Goal: Check status: Check status

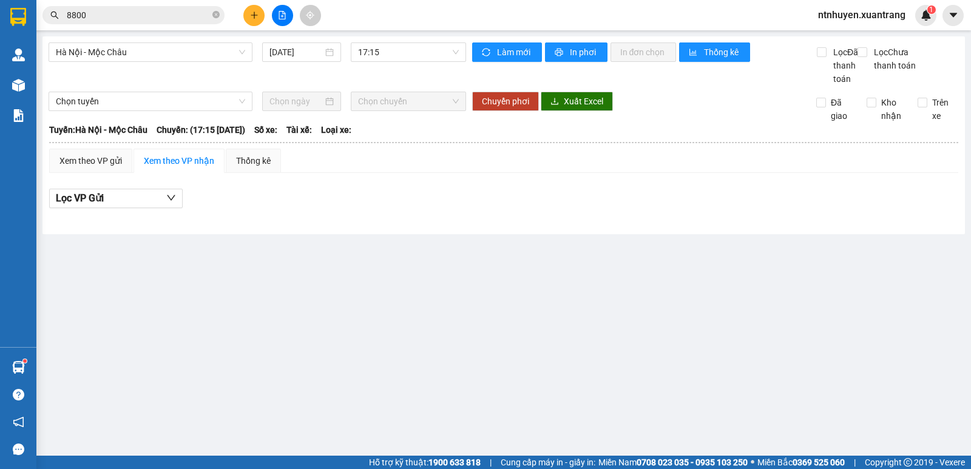
click at [145, 18] on input "8800" at bounding box center [138, 14] width 143 height 13
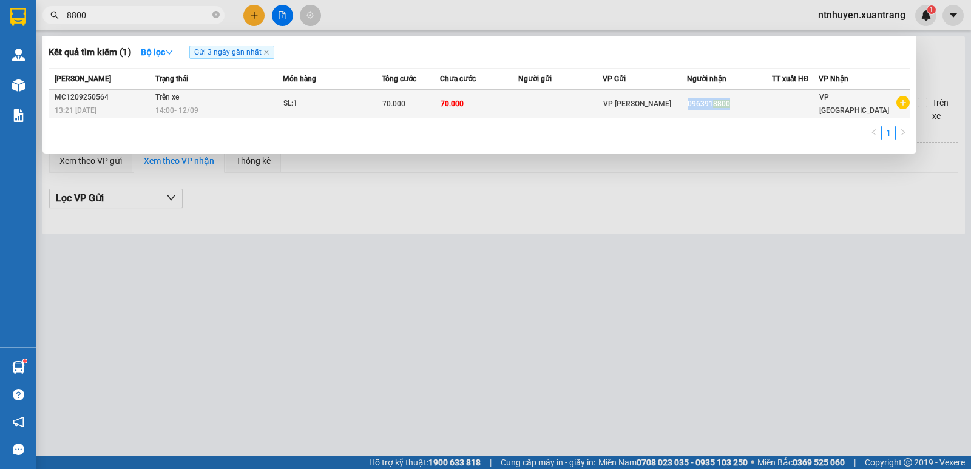
drag, startPoint x: 693, startPoint y: 103, endPoint x: 739, endPoint y: 104, distance: 45.5
click at [739, 104] on div "096391 8800" at bounding box center [729, 104] width 83 height 13
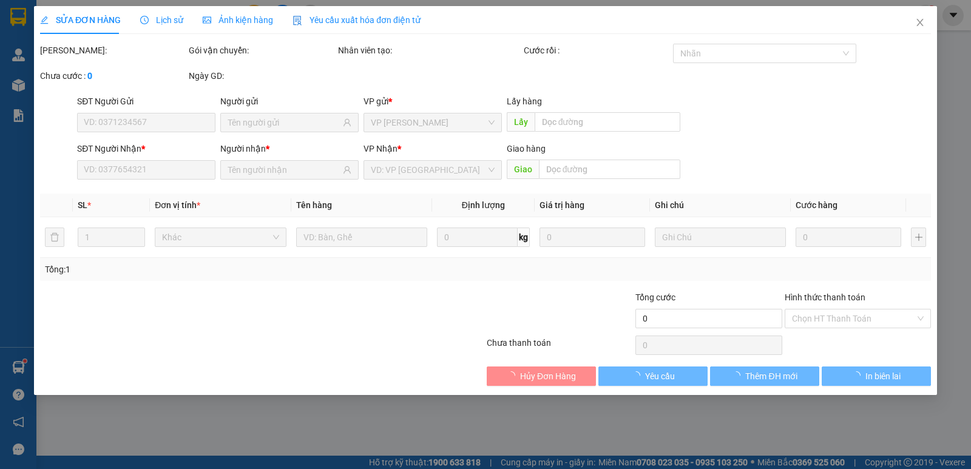
type input "0963918800"
type input "70.000"
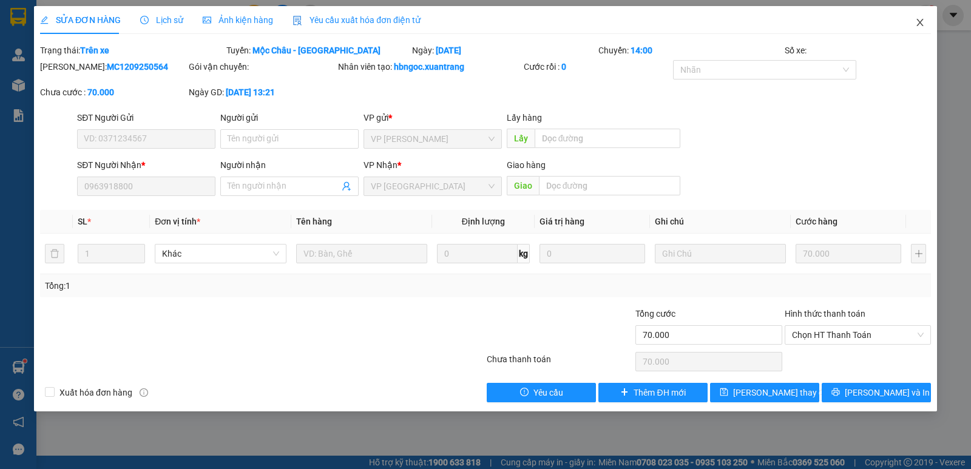
click at [920, 17] on span "Close" at bounding box center [920, 23] width 34 height 34
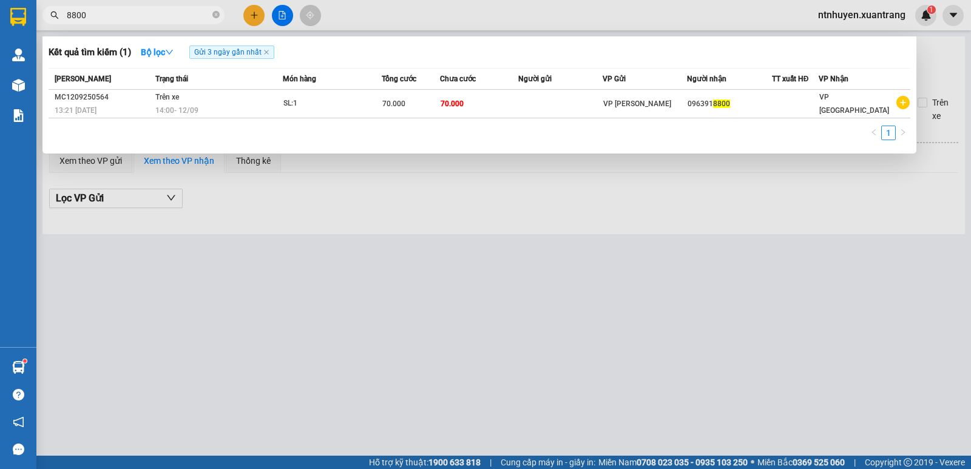
click at [140, 12] on input "8800" at bounding box center [138, 14] width 143 height 13
click at [67, 15] on input "8800" at bounding box center [138, 14] width 143 height 13
click at [100, 16] on input "0963918800" at bounding box center [138, 14] width 143 height 13
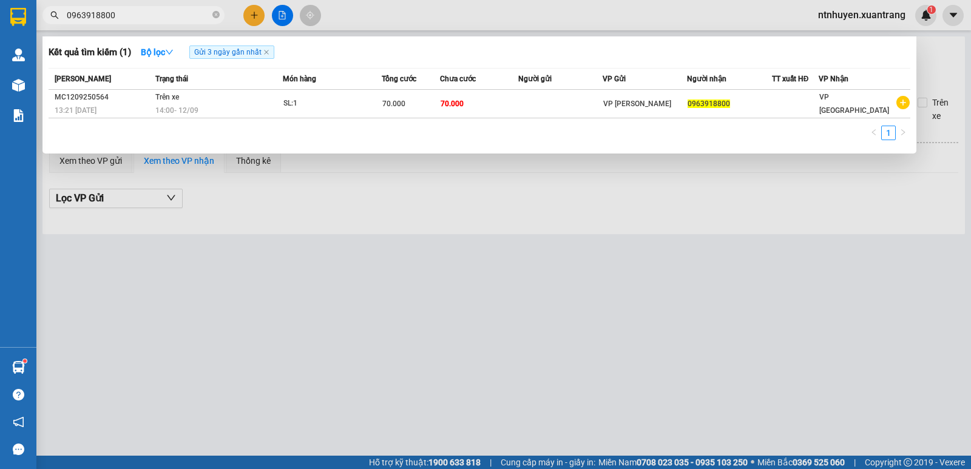
type input "0963918800"
click at [129, 15] on input "0963918800" at bounding box center [138, 14] width 143 height 13
click at [130, 15] on input "0963918800" at bounding box center [138, 14] width 143 height 13
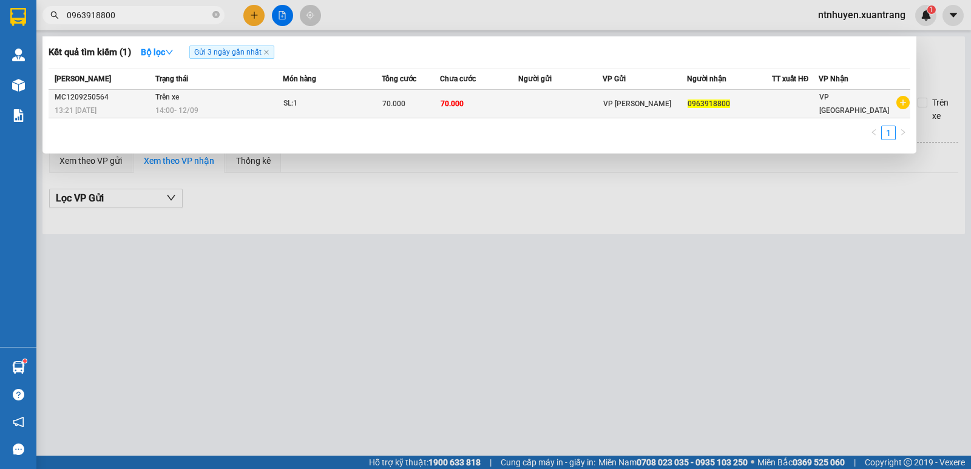
click at [232, 110] on div "14:00 [DATE]" at bounding box center [218, 110] width 126 height 13
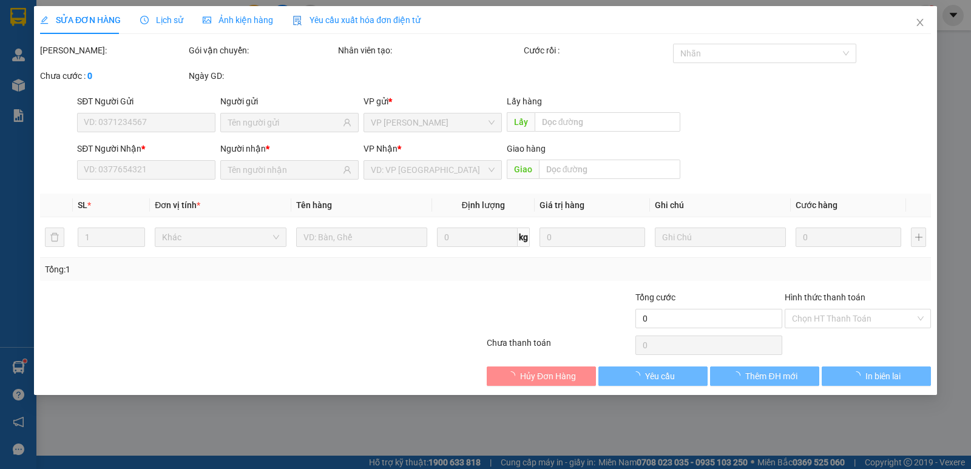
type input "0963918800"
type input "70.000"
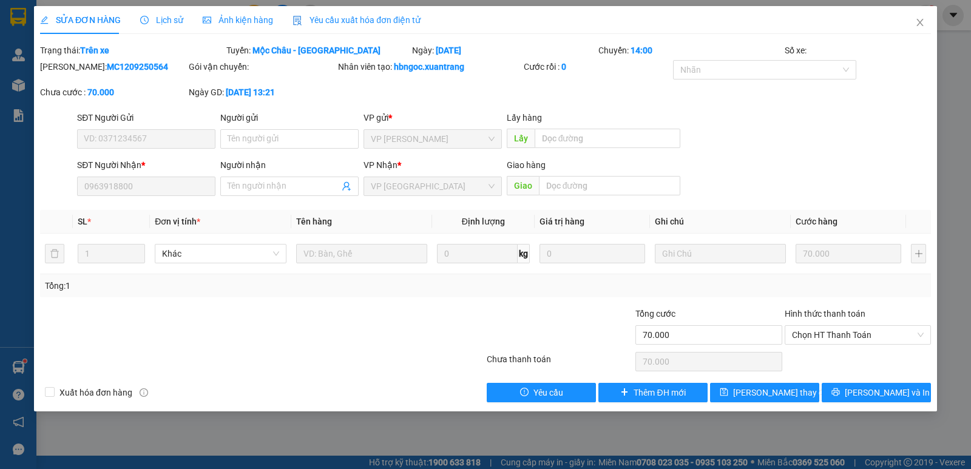
click at [230, 19] on span "Ảnh kiện hàng" at bounding box center [238, 20] width 70 height 10
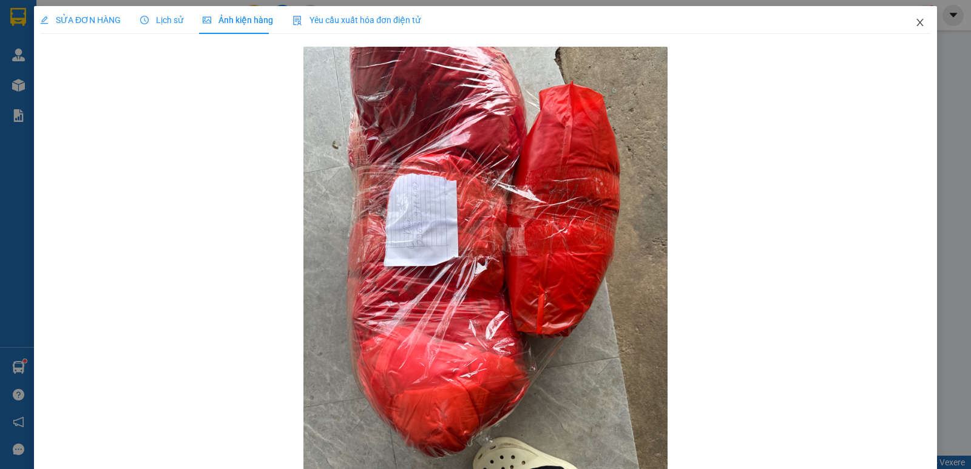
click at [916, 20] on icon "close" at bounding box center [921, 23] width 10 height 10
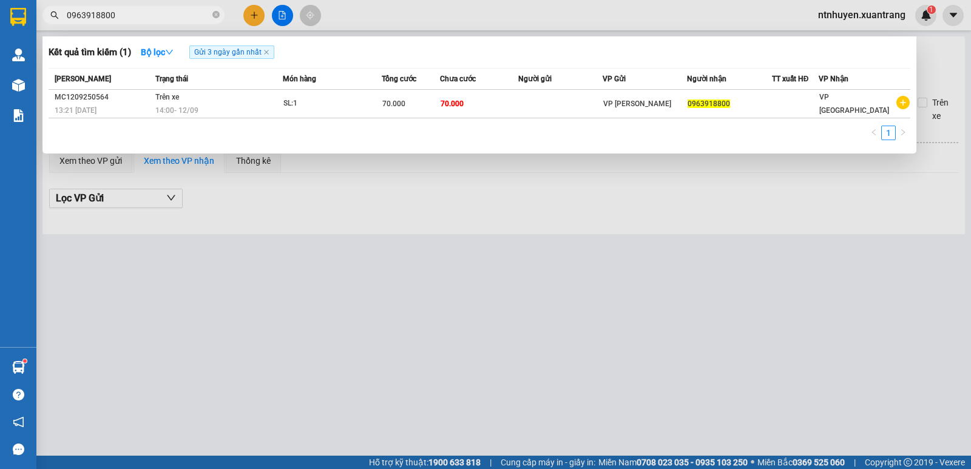
click at [146, 17] on input "0963918800" at bounding box center [138, 14] width 143 height 13
